Goal: Information Seeking & Learning: Learn about a topic

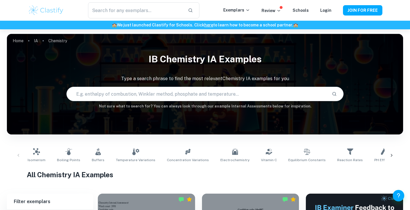
scroll to position [144, 0]
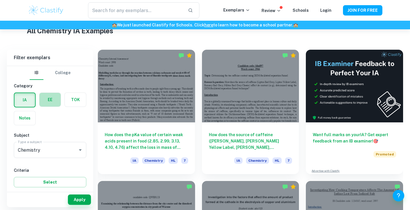
click at [51, 100] on label "button" at bounding box center [49, 100] width 21 height 14
click at [0, 0] on input "radio" at bounding box center [0, 0] width 0 height 0
click at [75, 154] on div "Chemistry Type a subject" at bounding box center [50, 150] width 73 height 16
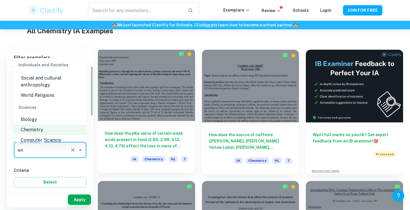
scroll to position [0, 0]
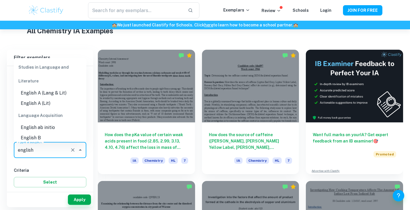
click at [59, 92] on li "English A (Lang & Lit)" at bounding box center [50, 93] width 73 height 10
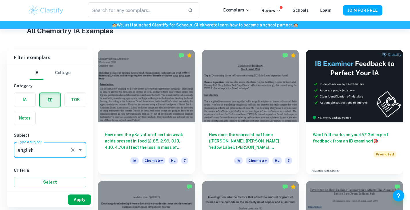
type input "English A (Lang & Lit)"
click at [78, 201] on button "Apply" at bounding box center [79, 200] width 23 height 10
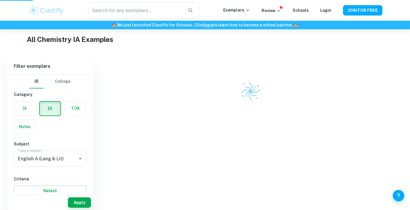
scroll to position [121, 0]
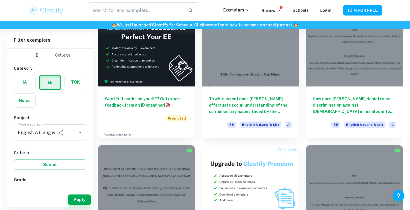
scroll to position [850, 0]
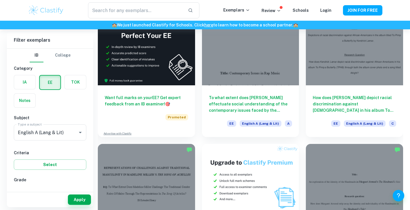
click at [302, 93] on div "How does Kendrick Lamar depict racial discrimination against African Americans …" at bounding box center [351, 71] width 104 height 132
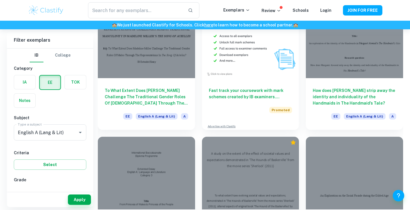
scroll to position [990, 0]
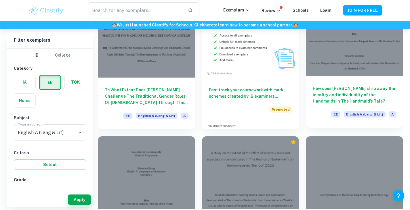
click at [336, 99] on h6 "How does [PERSON_NAME] strip away the identity and individuality of the Handmai…" at bounding box center [354, 94] width 83 height 19
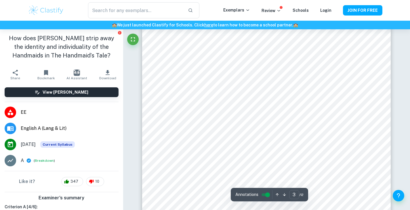
scroll to position [901, 0]
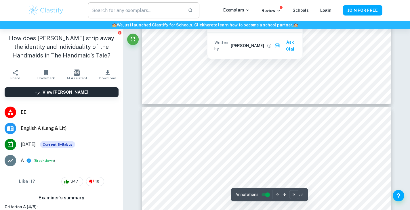
type input "4"
